Goal: Information Seeking & Learning: Learn about a topic

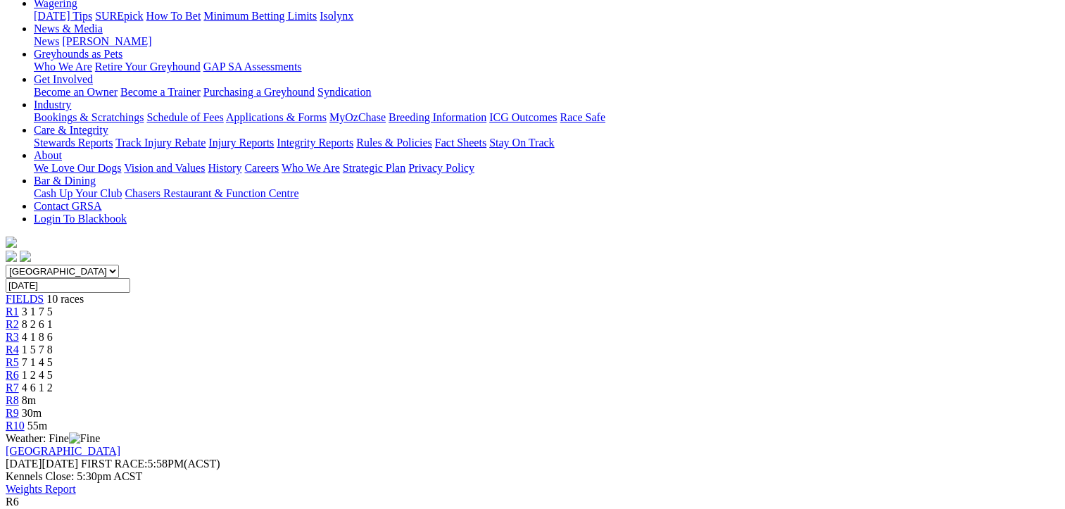
scroll to position [282, 0]
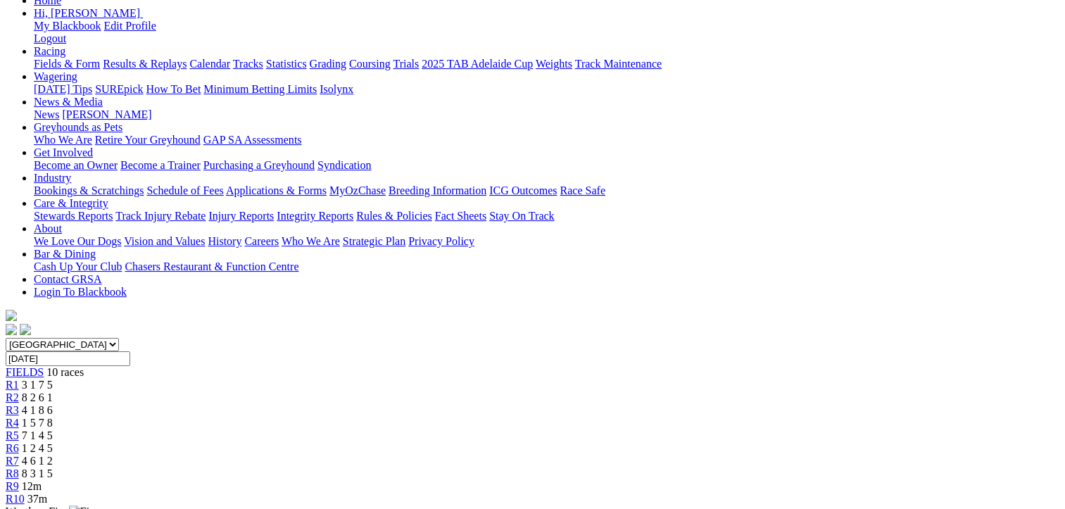
scroll to position [211, 0]
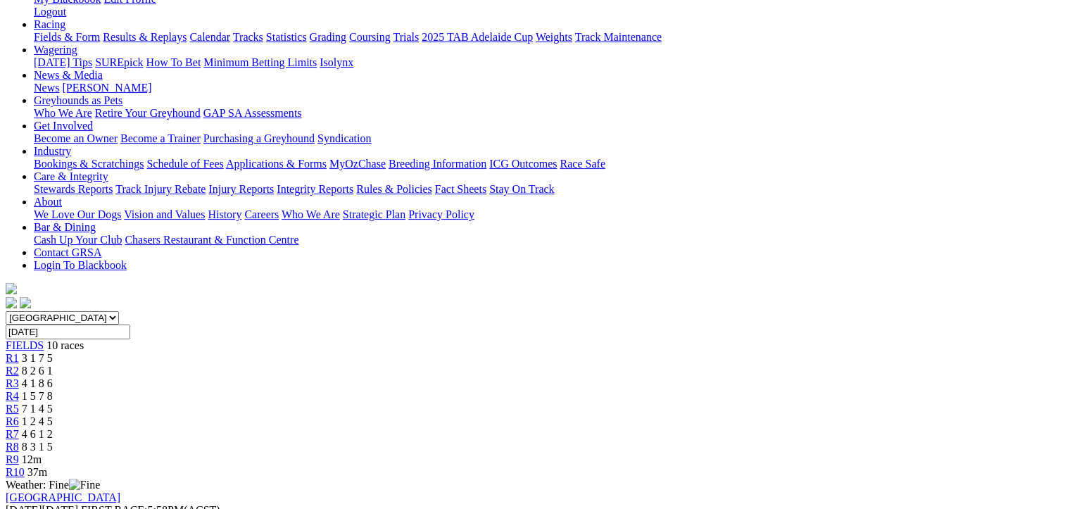
click at [53, 441] on span "8 3 1 5" at bounding box center [37, 447] width 31 height 12
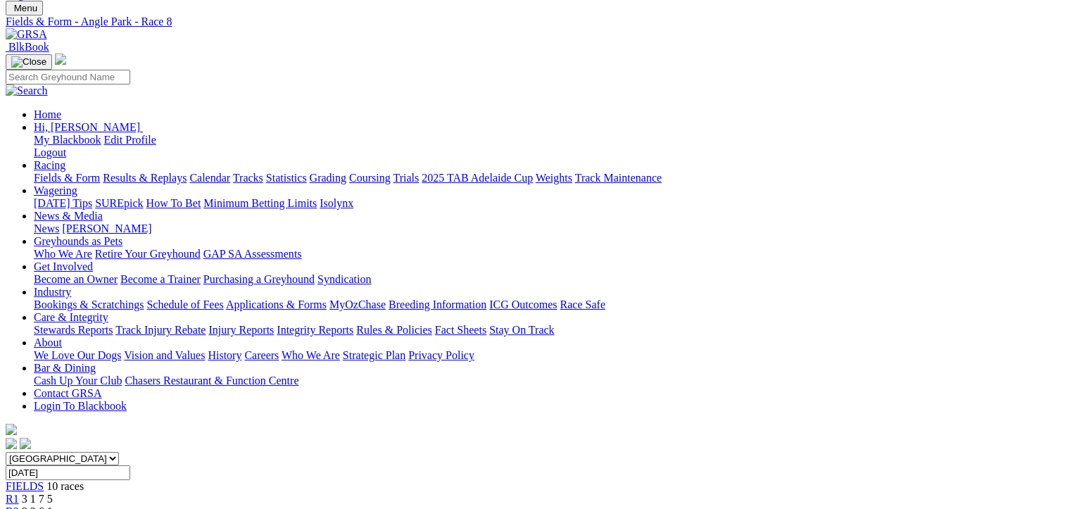
scroll to position [282, 0]
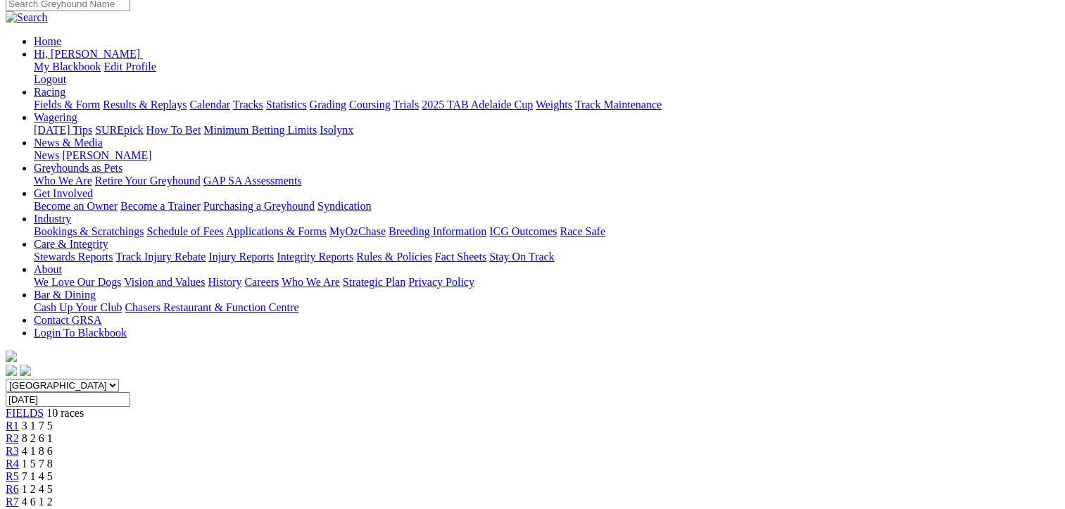
scroll to position [141, 0]
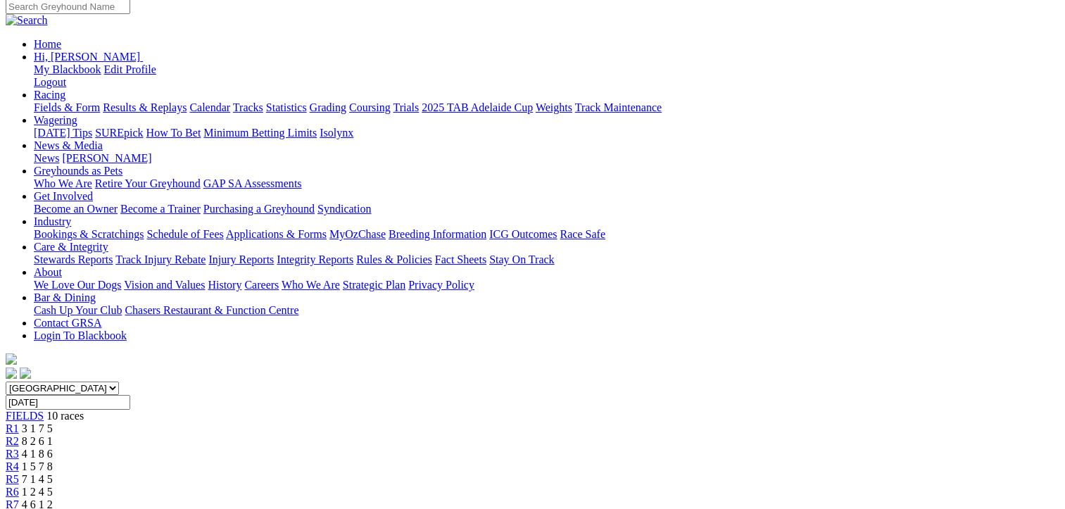
click at [53, 498] on span "4 6 1 2" at bounding box center [37, 504] width 31 height 12
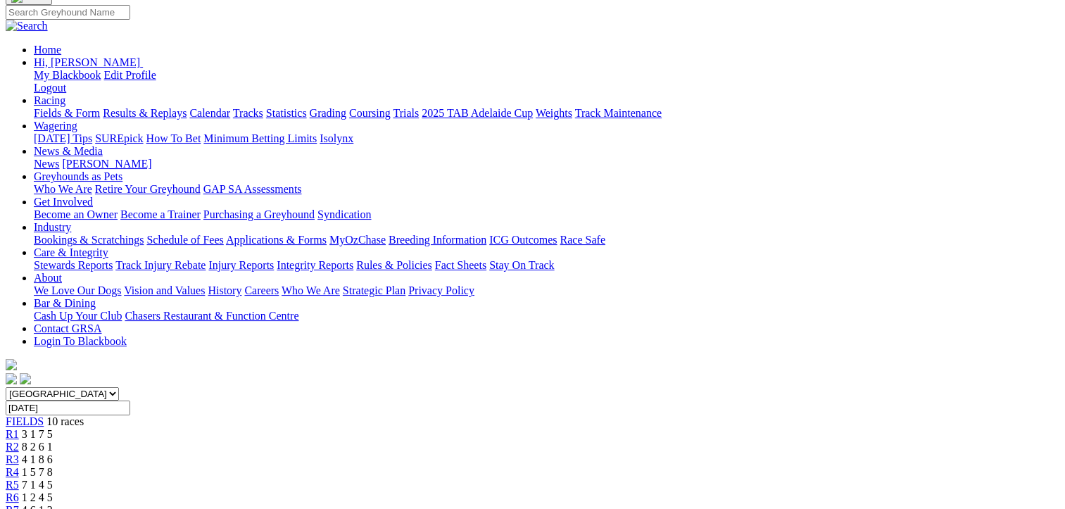
scroll to position [211, 0]
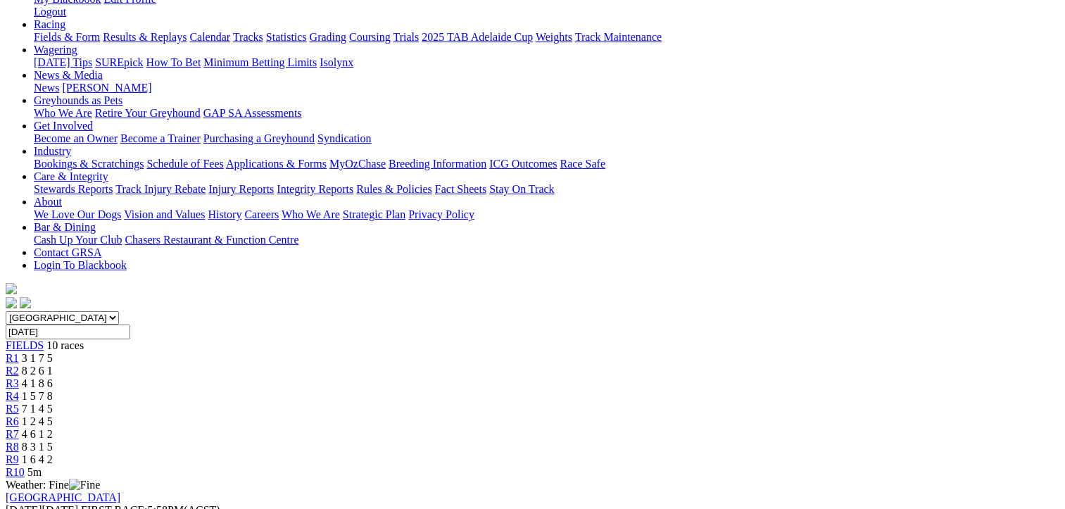
click at [19, 377] on span "R3" at bounding box center [12, 383] width 13 height 12
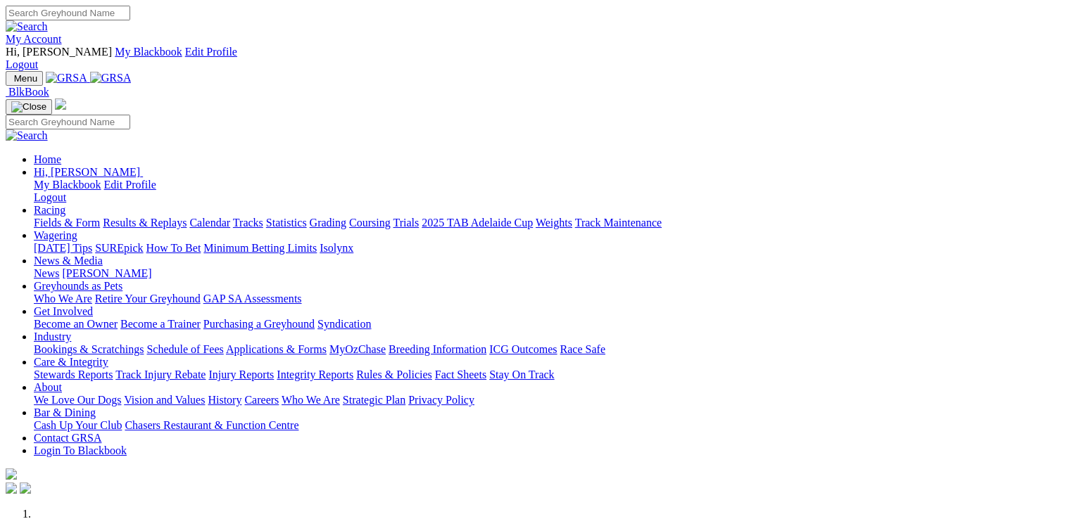
click at [65, 204] on link "Racing" at bounding box center [50, 210] width 32 height 12
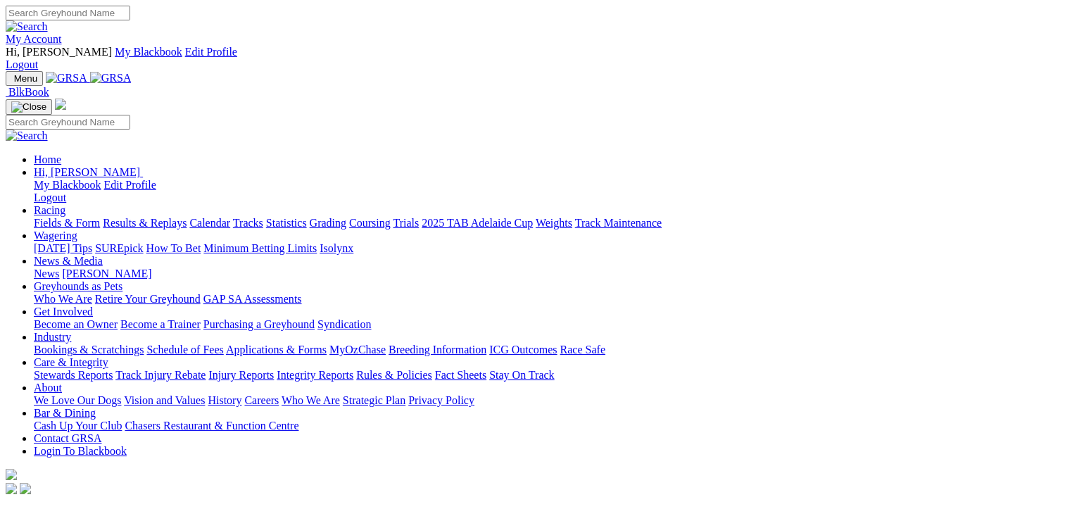
click at [63, 217] on link "Fields & Form" at bounding box center [67, 223] width 66 height 12
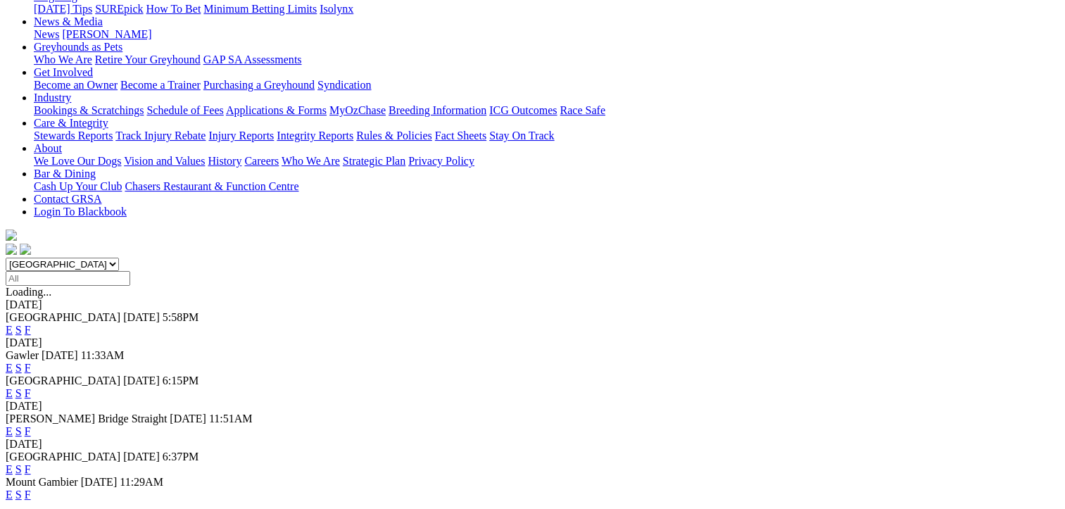
scroll to position [282, 0]
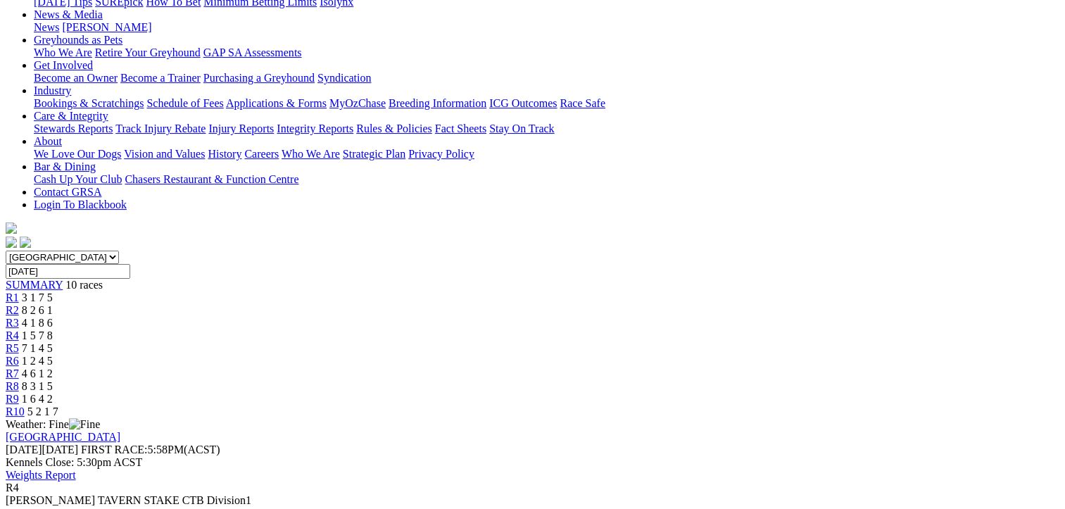
scroll to position [282, 0]
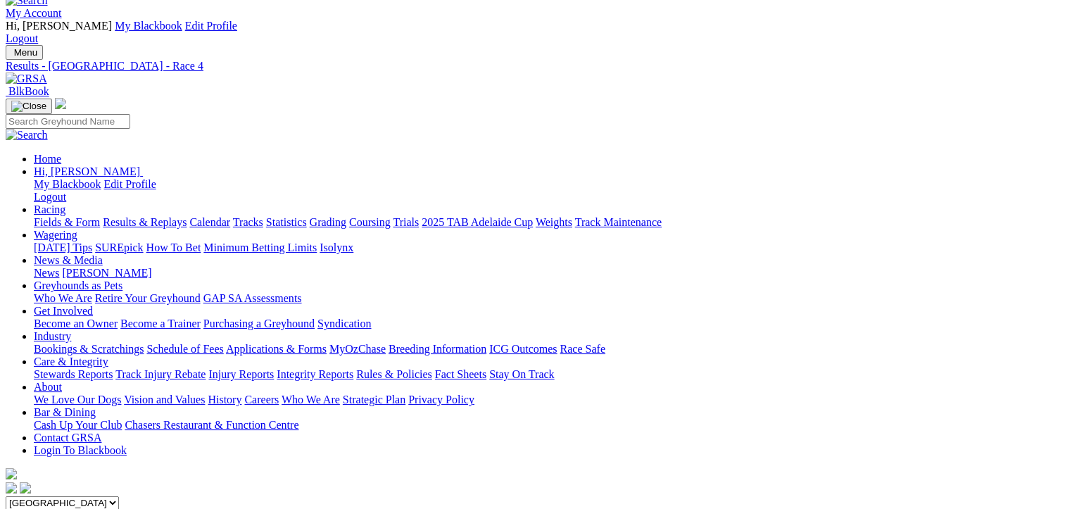
scroll to position [0, 0]
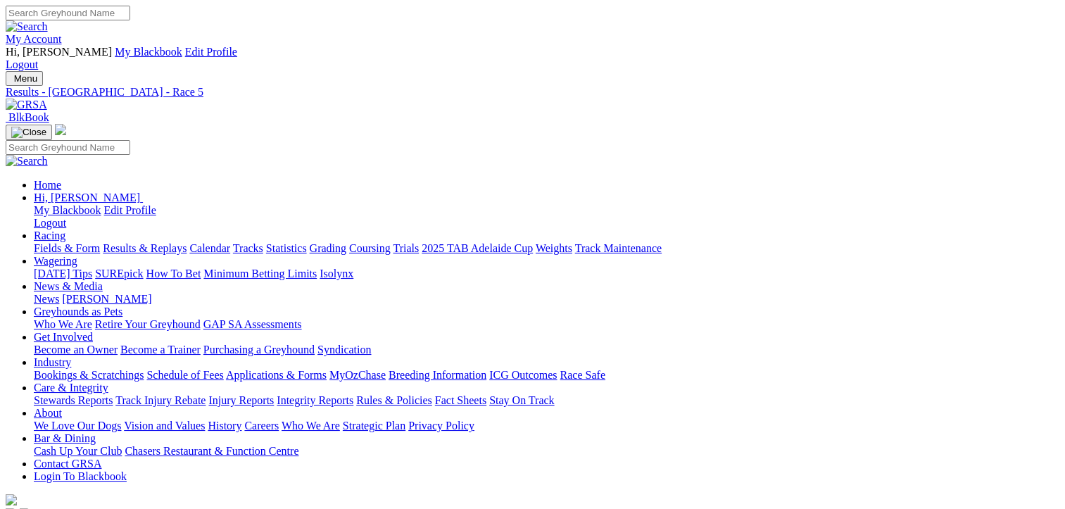
drag, startPoint x: 619, startPoint y: 219, endPoint x: 624, endPoint y: 213, distance: 8.0
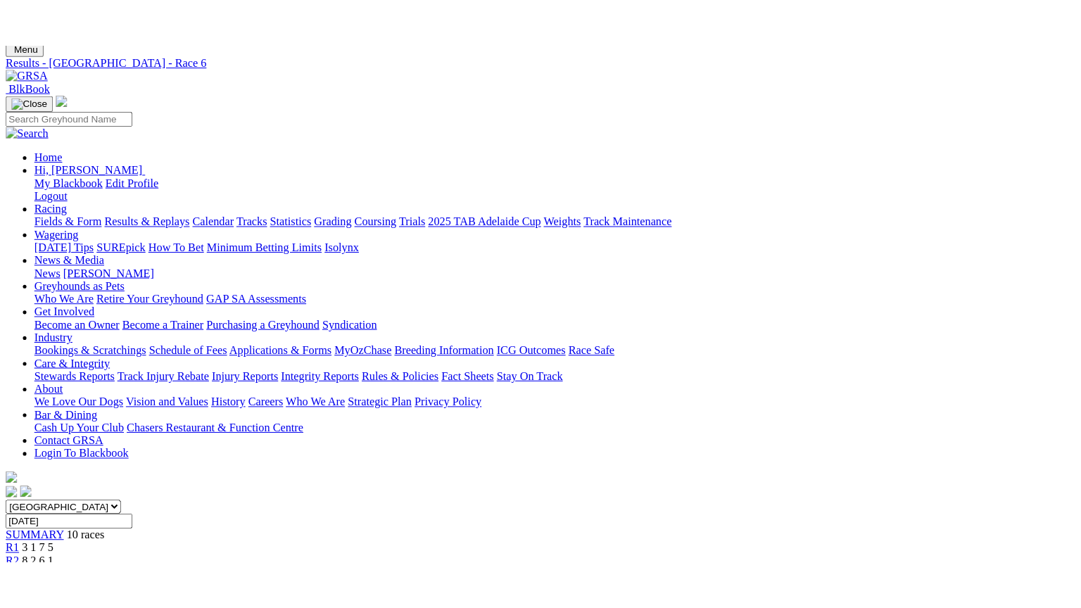
scroll to position [211, 0]
